Goal: Task Accomplishment & Management: Use online tool/utility

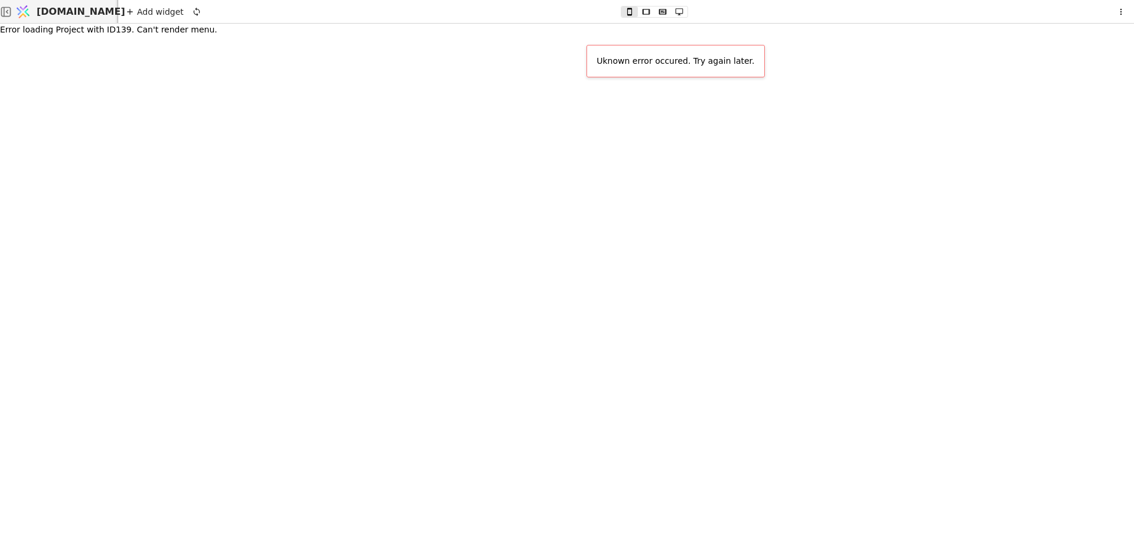
click at [75, 14] on span "[DOMAIN_NAME]" at bounding box center [81, 12] width 89 height 14
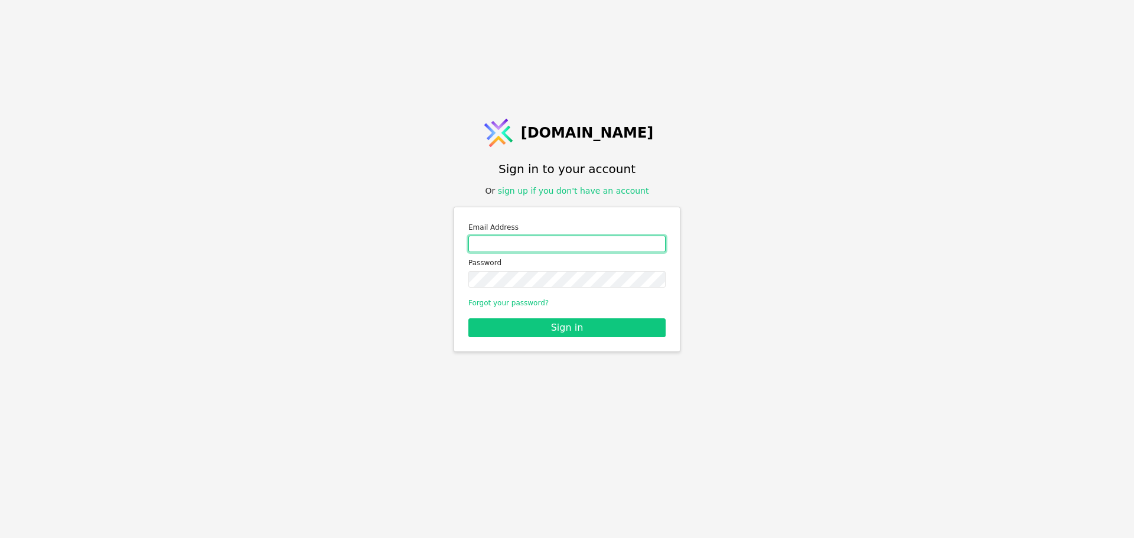
drag, startPoint x: 533, startPoint y: 237, endPoint x: 540, endPoint y: 246, distance: 11.8
click at [533, 237] on input "Email address" at bounding box center [566, 244] width 197 height 17
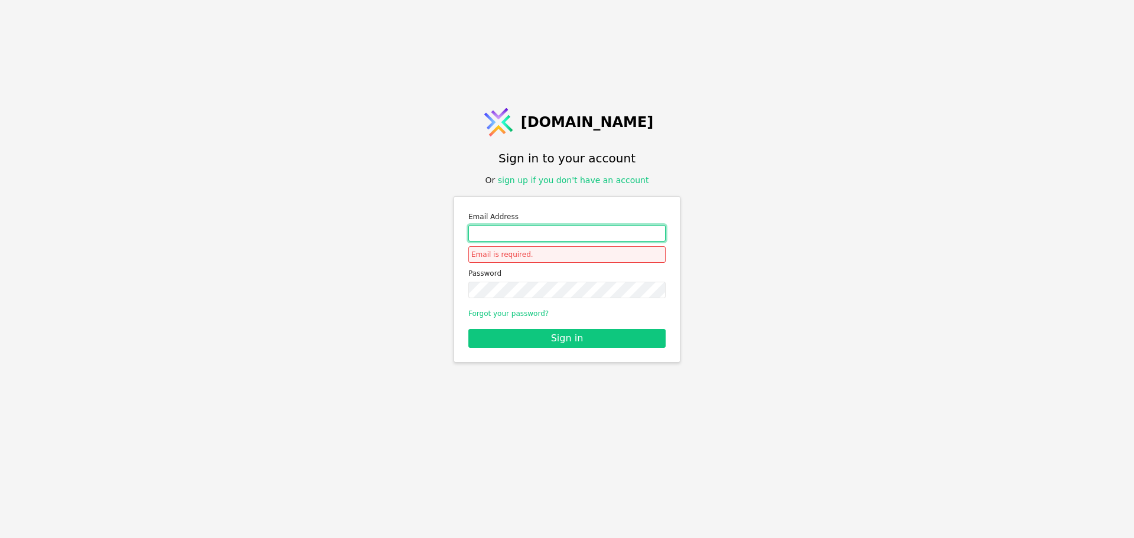
type input "roman.svystun@gmail.com"
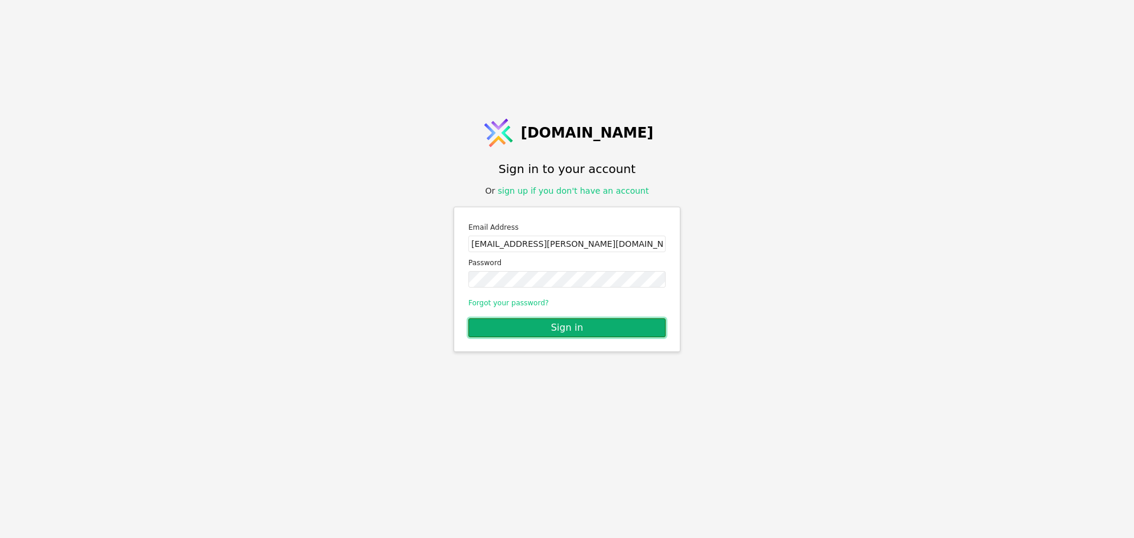
click at [566, 326] on button "Sign in" at bounding box center [566, 327] width 197 height 19
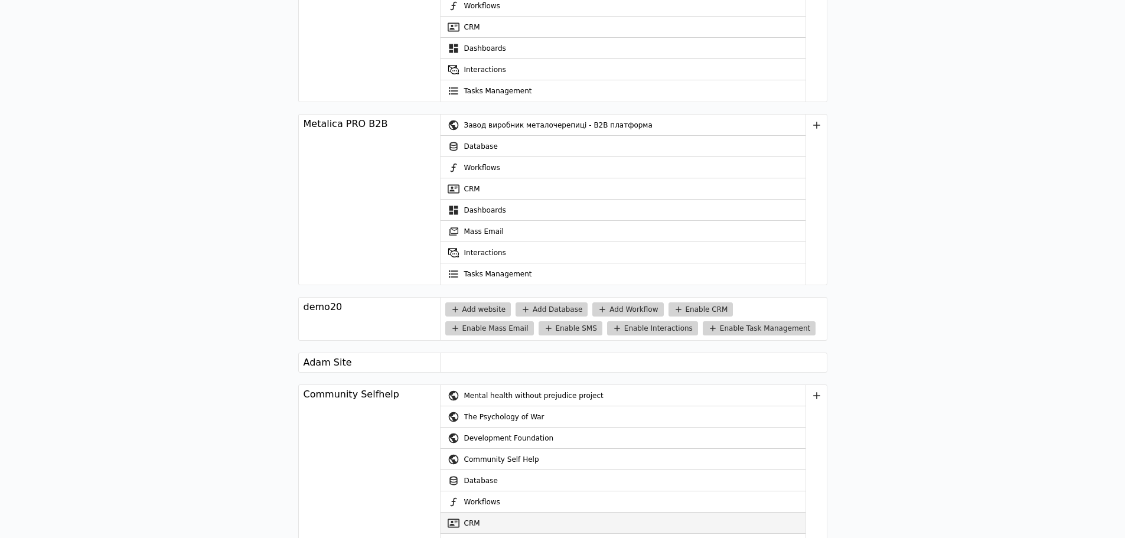
scroll to position [2007, 0]
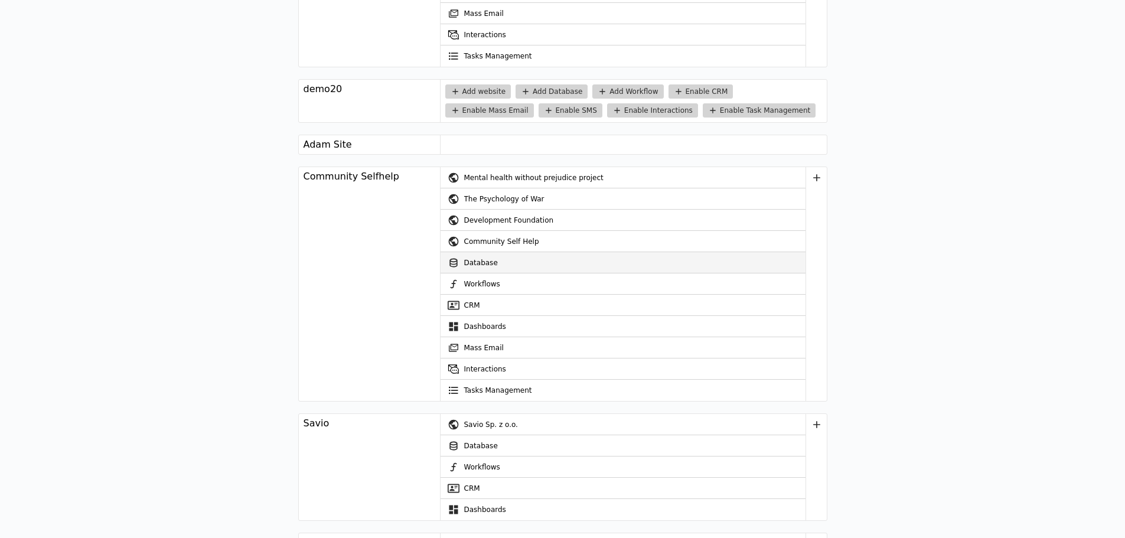
click at [495, 263] on link "Database" at bounding box center [622, 262] width 365 height 21
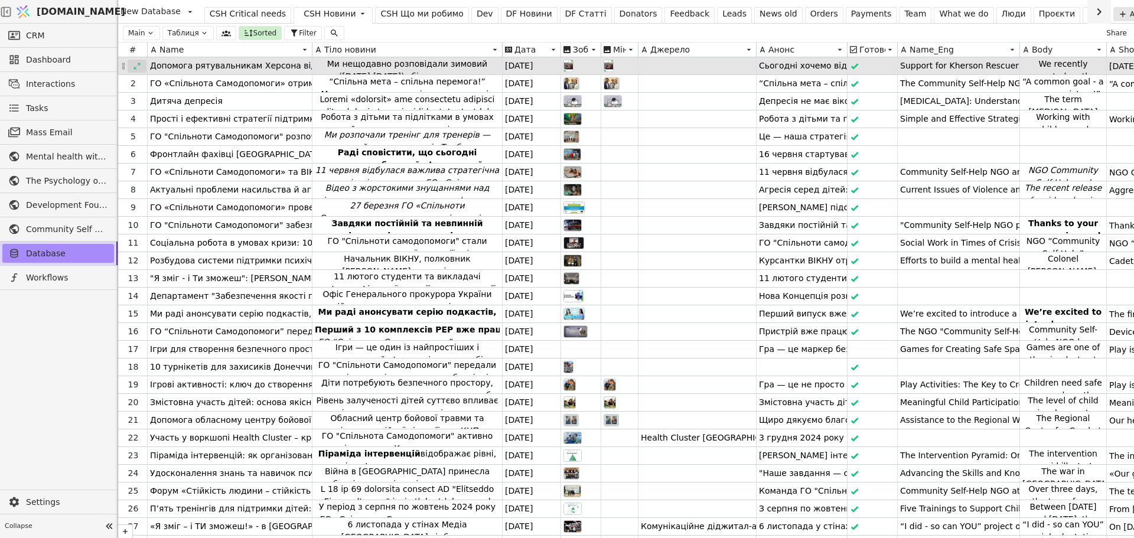
click at [139, 64] on icon at bounding box center [137, 66] width 6 height 6
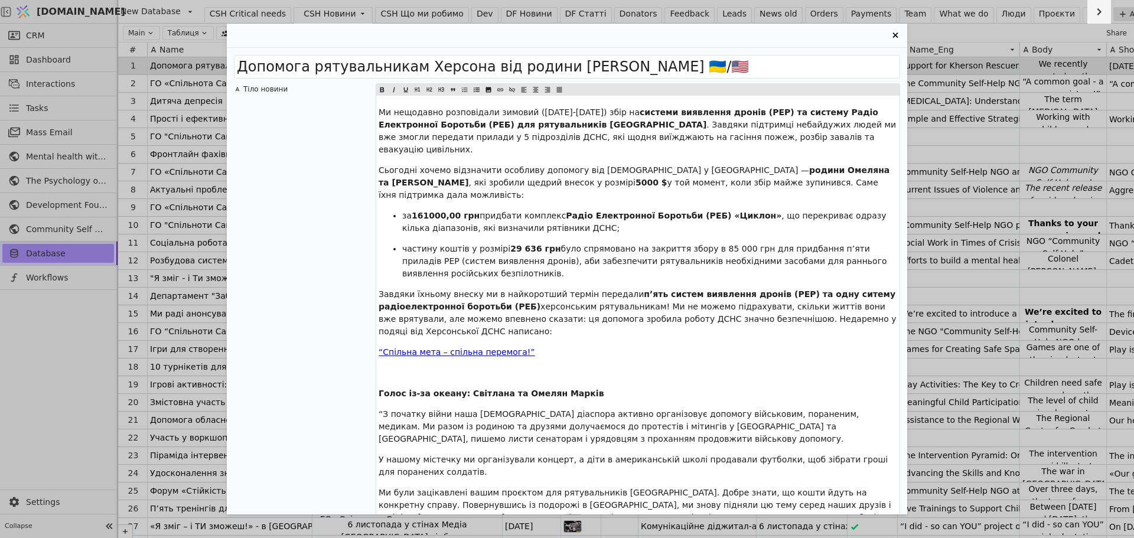
click at [894, 32] on icon "Entry Card" at bounding box center [895, 35] width 14 height 14
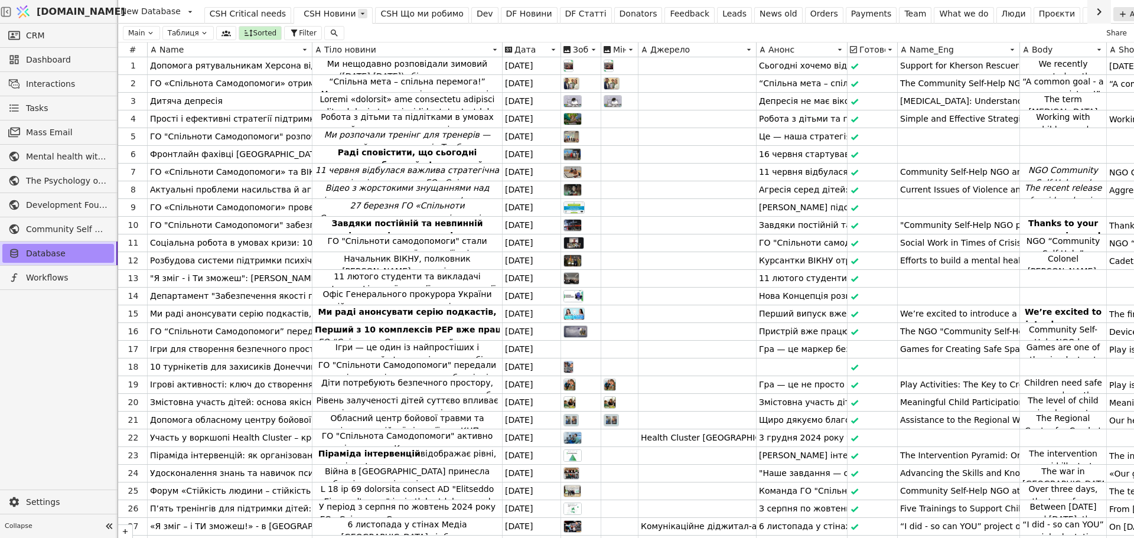
click at [358, 14] on icon at bounding box center [362, 13] width 9 height 9
click at [328, 53] on div "Edit Table" at bounding box center [313, 55] width 61 height 15
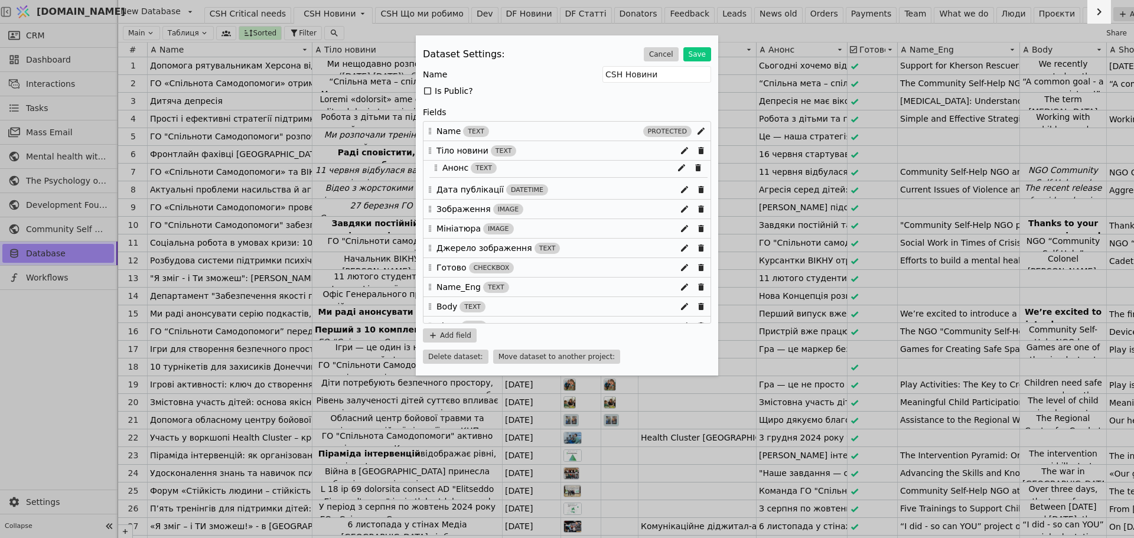
drag, startPoint x: 430, startPoint y: 252, endPoint x: 437, endPoint y: 167, distance: 84.7
click at [437, 167] on div "Name text protected Тіло новини text Дата публікації datetime Зображення image …" at bounding box center [567, 222] width 288 height 203
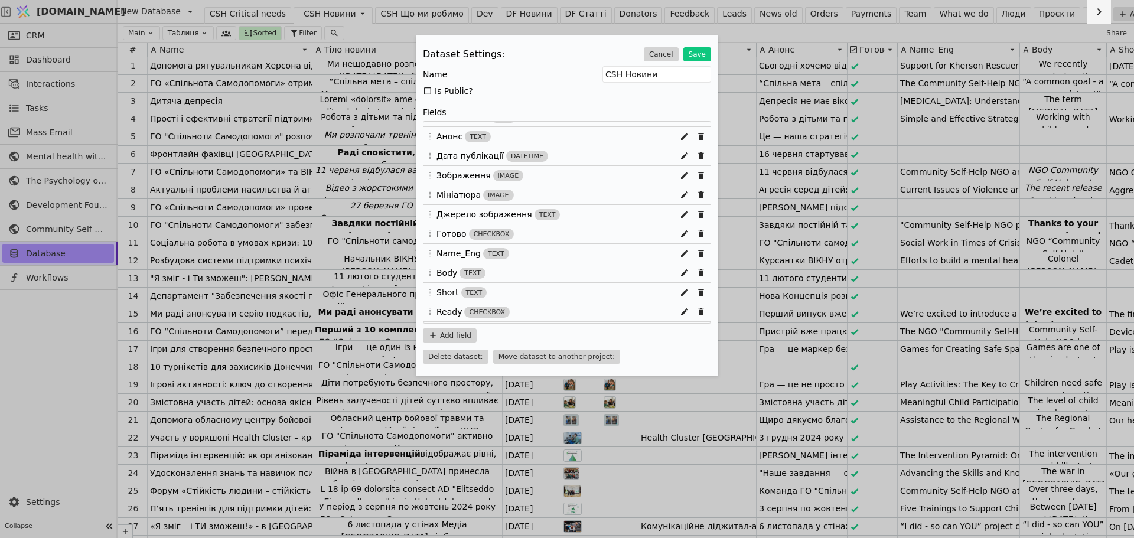
scroll to position [51, 0]
click at [701, 51] on button "Save" at bounding box center [697, 54] width 28 height 14
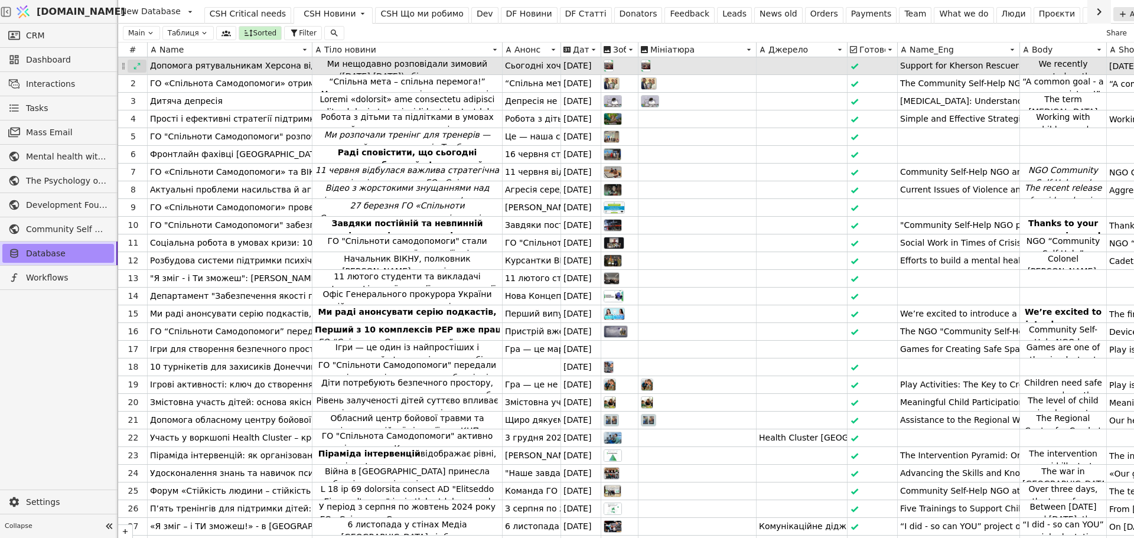
click at [135, 64] on icon at bounding box center [137, 66] width 8 height 8
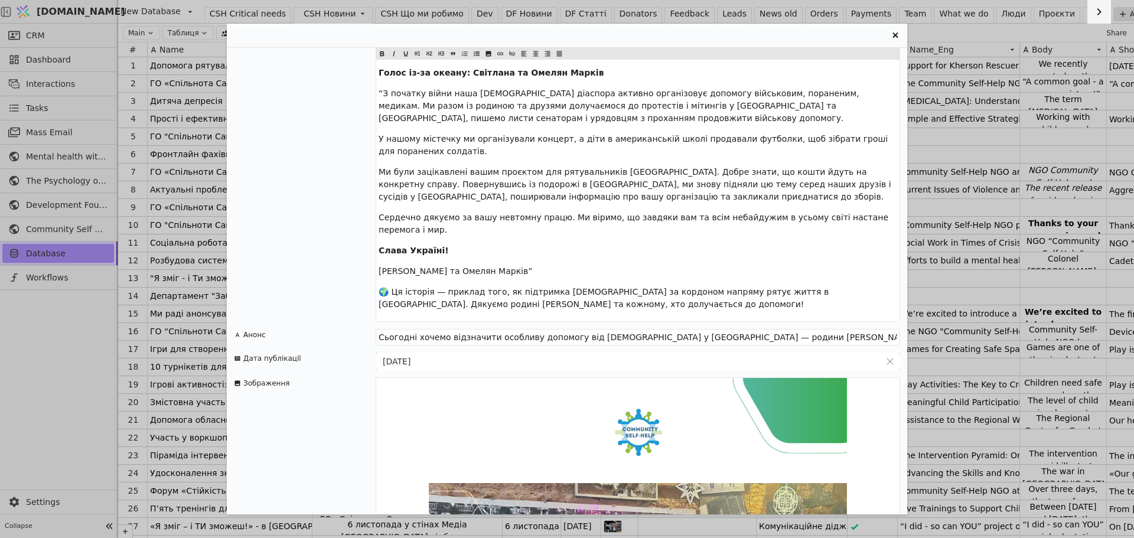
scroll to position [531, 0]
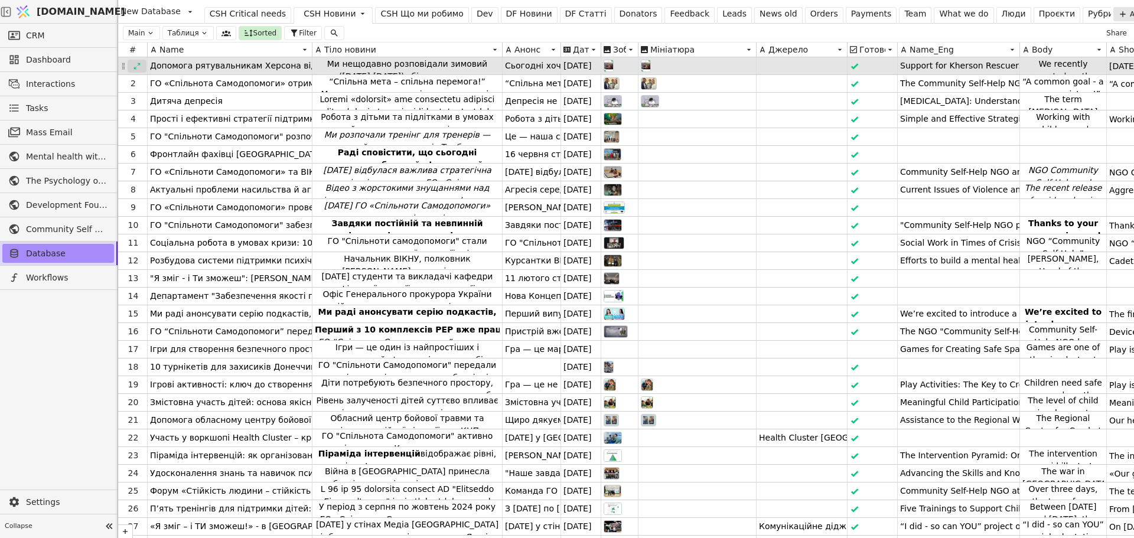
click at [139, 63] on icon at bounding box center [137, 66] width 8 height 8
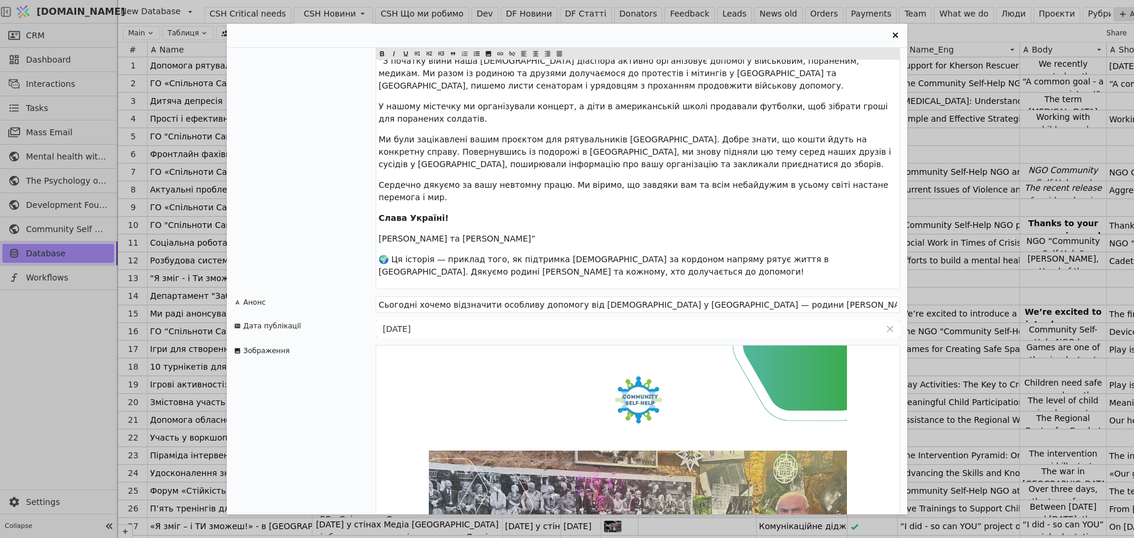
scroll to position [354, 0]
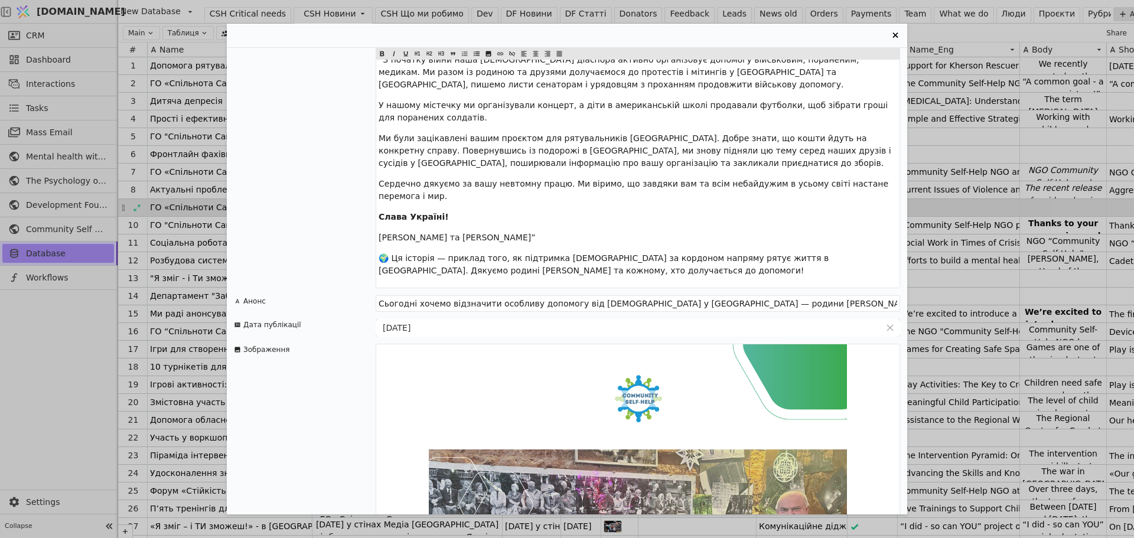
drag, startPoint x: 896, startPoint y: 32, endPoint x: 290, endPoint y: 210, distance: 630.5
click at [894, 32] on icon "Entry Card" at bounding box center [895, 35] width 14 height 14
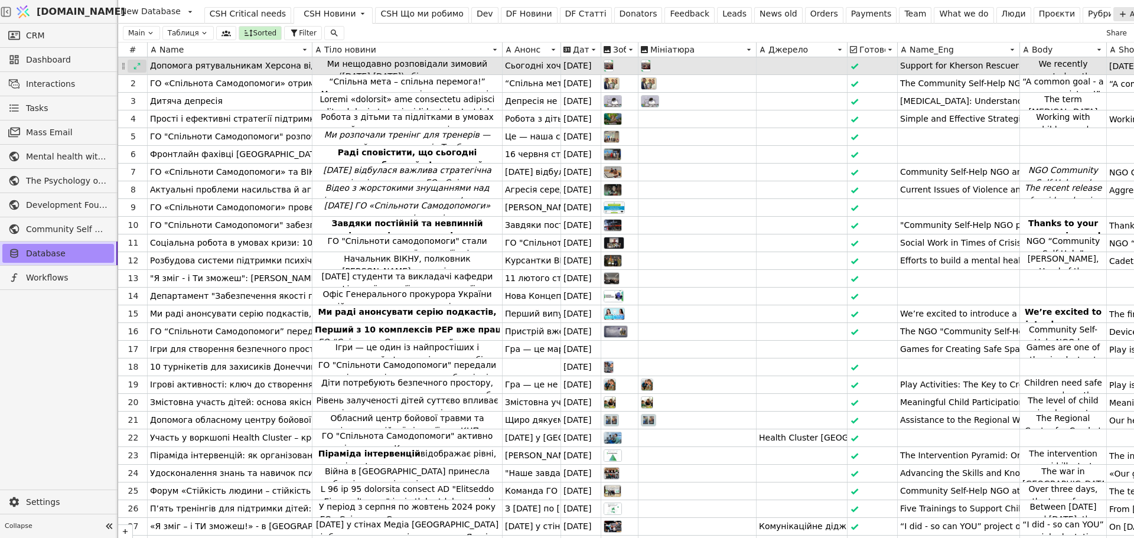
click at [136, 65] on icon at bounding box center [137, 66] width 8 height 8
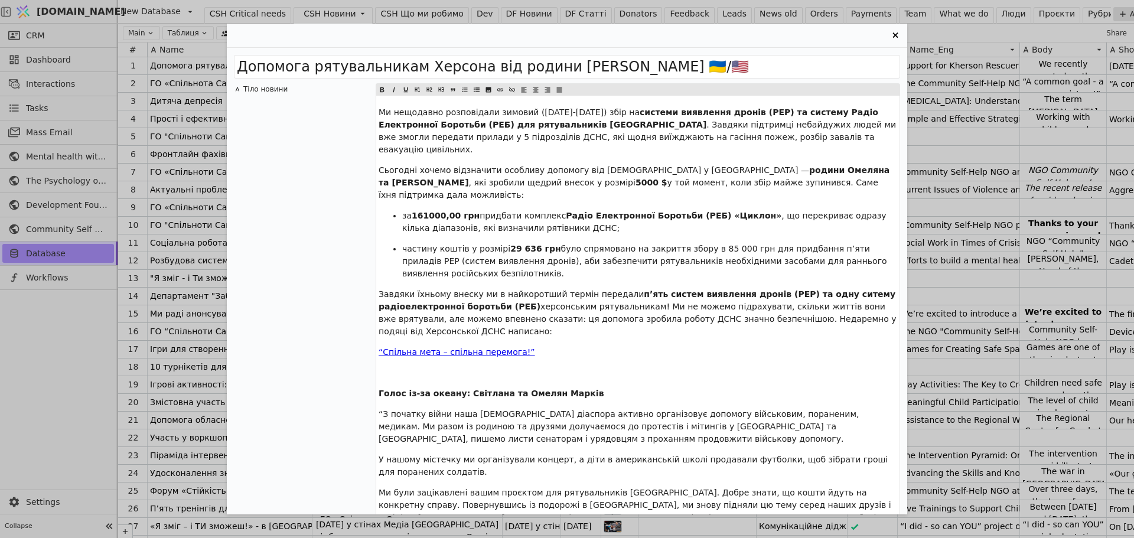
click at [507, 388] on span "Голос із-за океану: Світлана та Омелян Марків" at bounding box center [491, 392] width 226 height 9
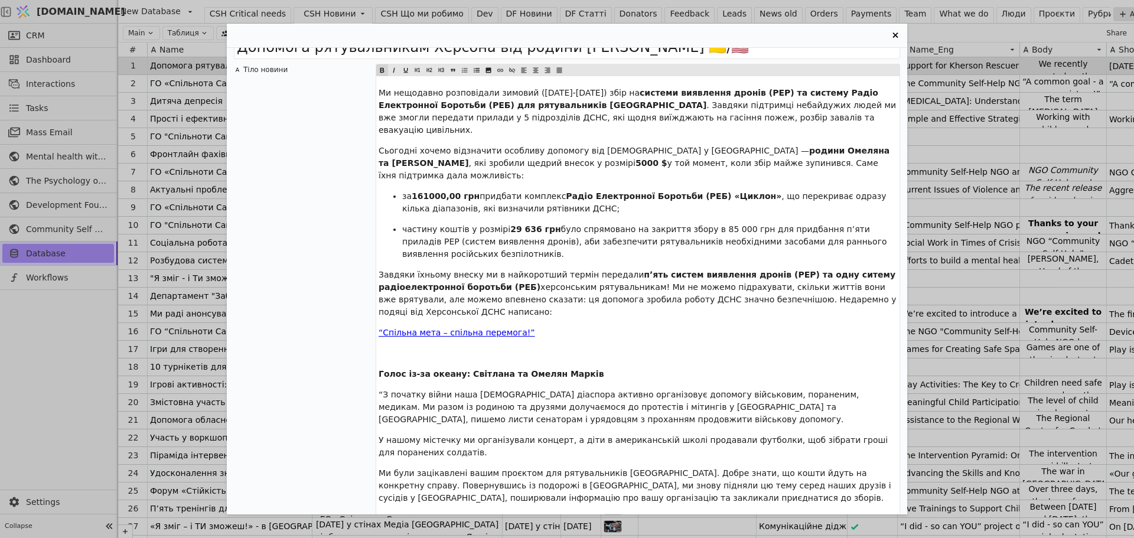
scroll to position [0, 0]
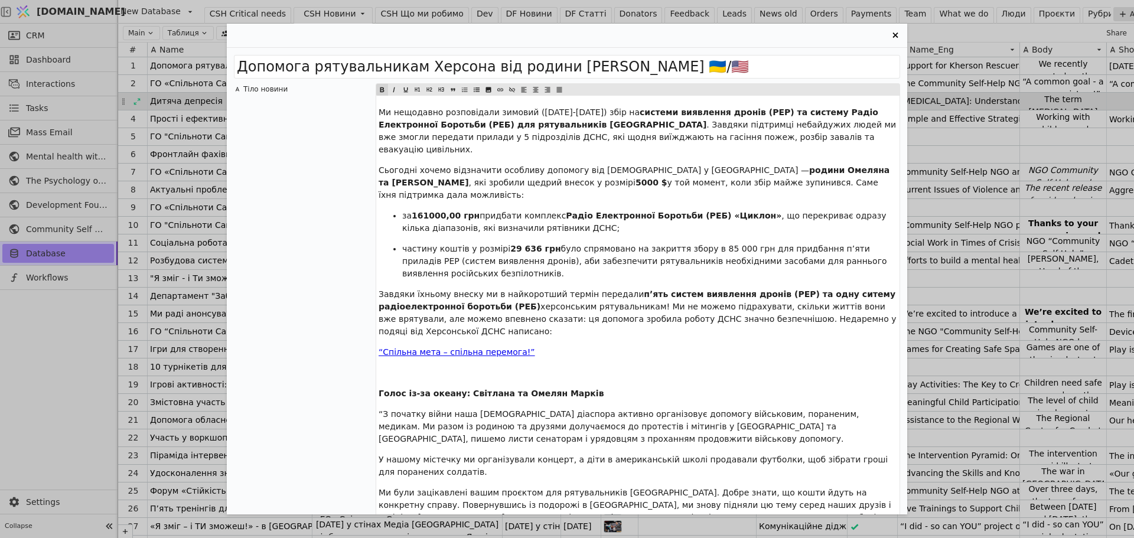
drag, startPoint x: 895, startPoint y: 33, endPoint x: 600, endPoint y: 104, distance: 303.1
click at [895, 33] on icon "Entry Card" at bounding box center [895, 35] width 14 height 14
